Goal: Navigation & Orientation: Find specific page/section

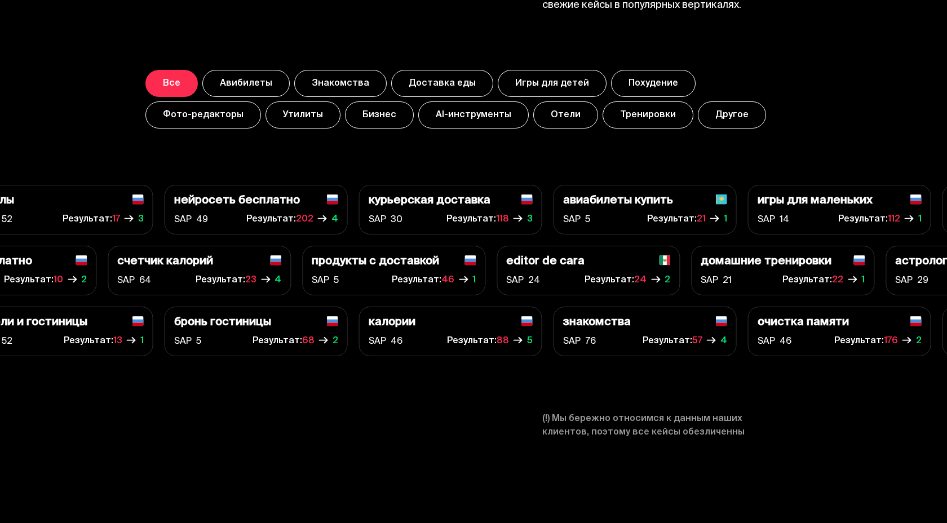
scroll to position [4014, 0]
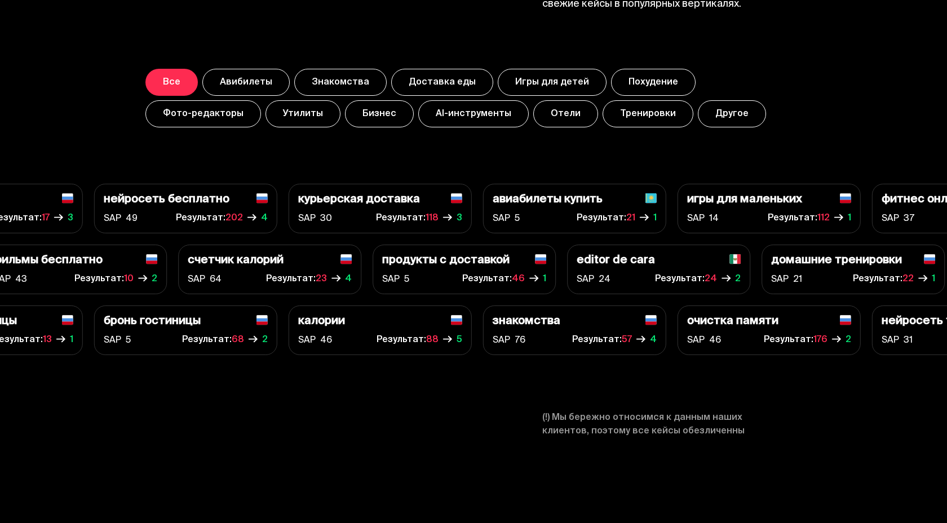
click at [172, 87] on button "Все" at bounding box center [171, 82] width 52 height 27
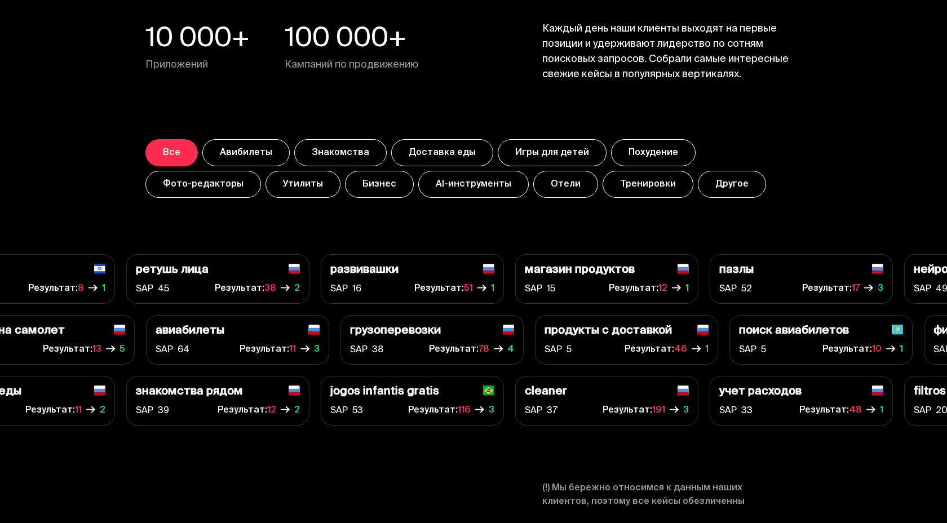
scroll to position [3941, 0]
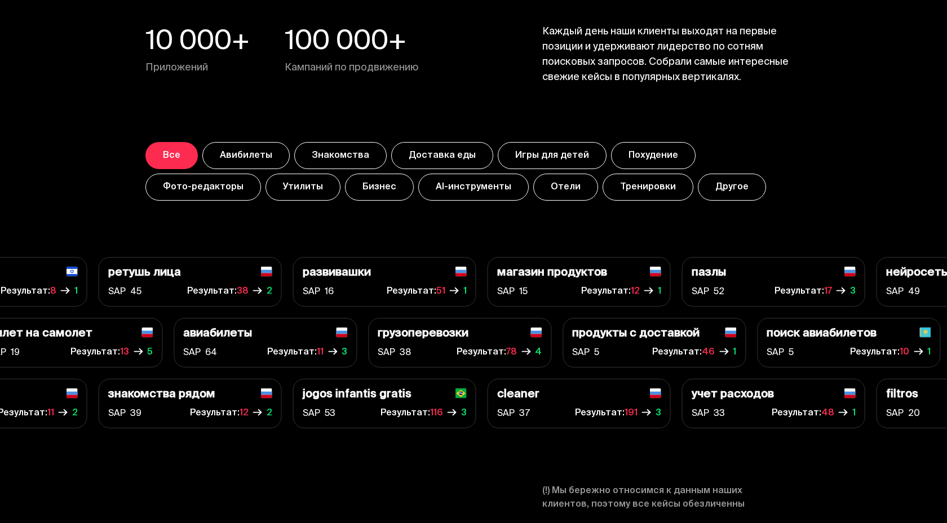
click at [178, 162] on button "Все" at bounding box center [171, 155] width 52 height 27
